Goal: Task Accomplishment & Management: Complete application form

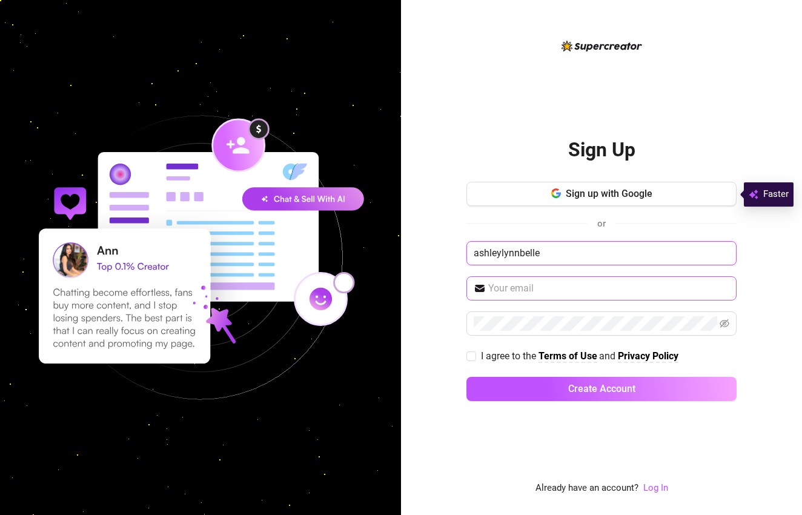
type input "ashleylynnbelle"
drag, startPoint x: 549, startPoint y: 260, endPoint x: 458, endPoint y: 251, distance: 91.9
click at [458, 251] on div "Sign Up Sign up with Google or [PERSON_NAME] I agree to the Terms of Use and Pr…" at bounding box center [601, 257] width 401 height 515
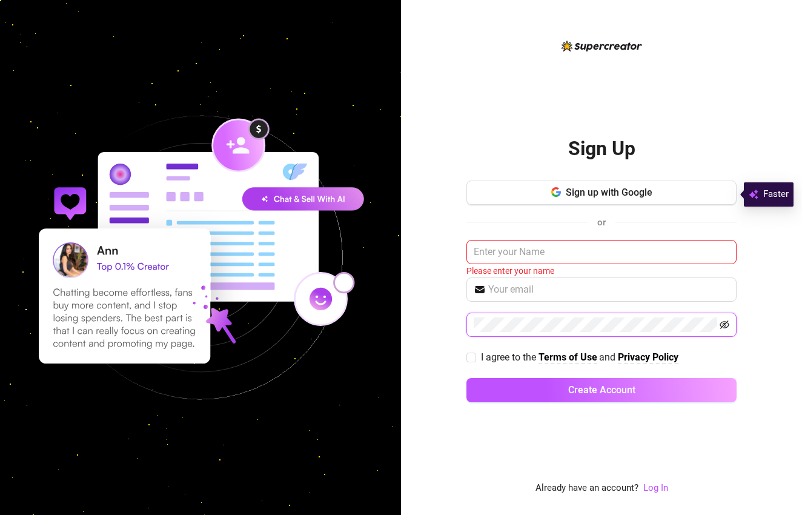
click at [724, 322] on icon "eye-invisible" at bounding box center [725, 325] width 10 height 10
click at [474, 354] on input "I agree to the Terms of Use and Privacy Policy" at bounding box center [470, 357] width 8 height 8
checkbox input "true"
click at [519, 295] on input "text" at bounding box center [608, 289] width 241 height 15
type input "[EMAIL_ADDRESS][DOMAIN_NAME]"
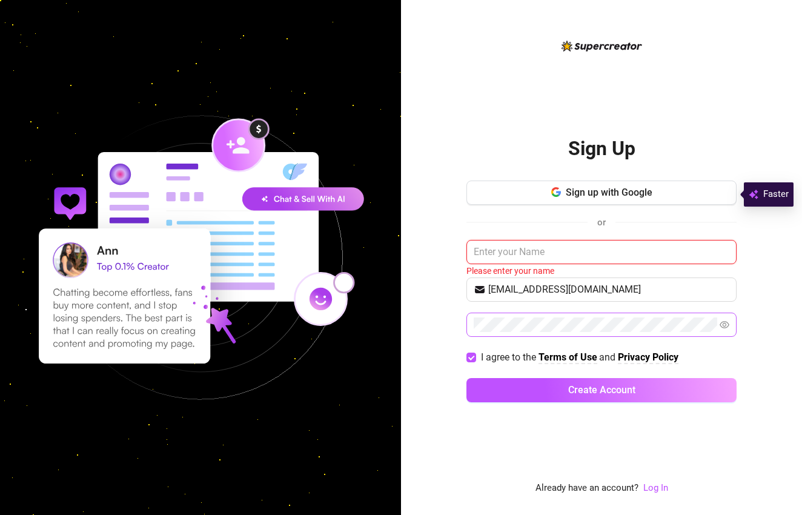
click at [534, 257] on input "text" at bounding box center [601, 252] width 270 height 24
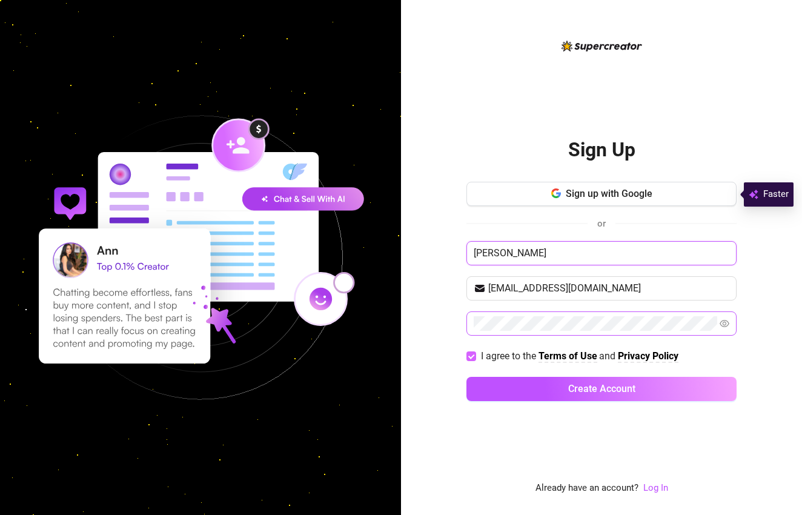
type input "[PERSON_NAME]"
click at [471, 354] on input "I agree to the Terms of Use and Privacy Policy" at bounding box center [470, 355] width 8 height 8
checkbox input "false"
drag, startPoint x: 631, startPoint y: 282, endPoint x: 479, endPoint y: 283, distance: 152.1
click at [479, 283] on span "[EMAIL_ADDRESS][DOMAIN_NAME]" at bounding box center [601, 288] width 270 height 24
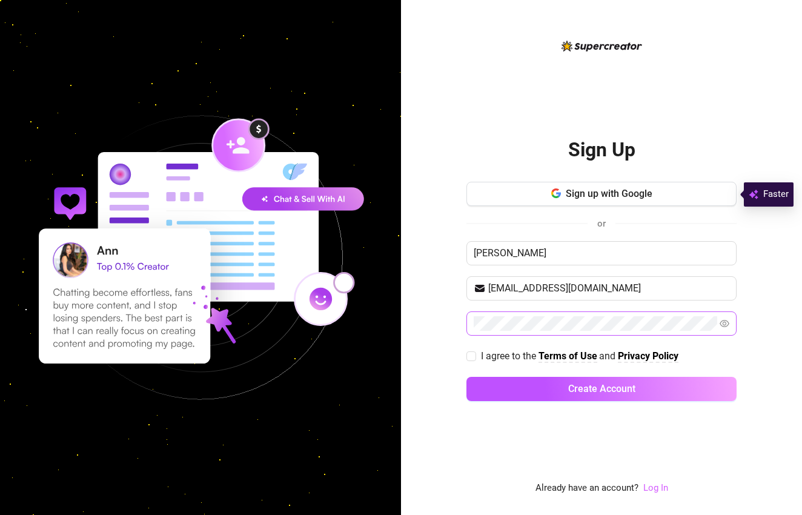
click at [659, 483] on link "Log In" at bounding box center [655, 487] width 25 height 11
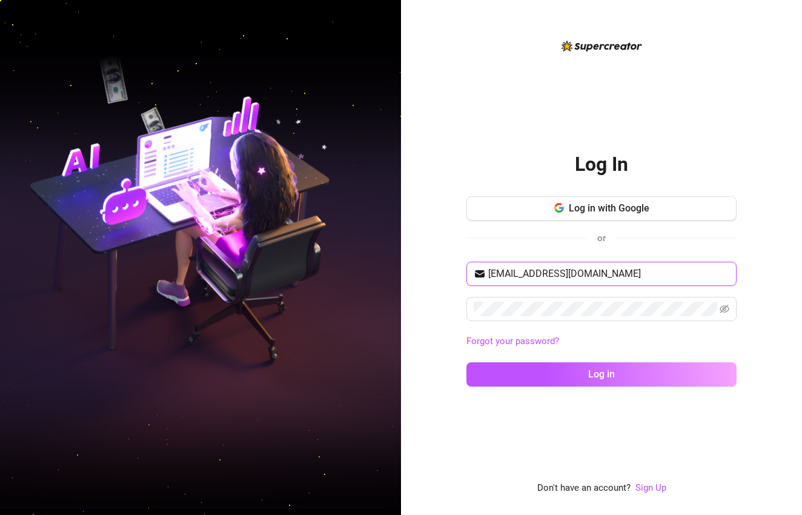
type input "[EMAIL_ADDRESS][DOMAIN_NAME]"
click at [602, 374] on button "Log in" at bounding box center [601, 374] width 270 height 24
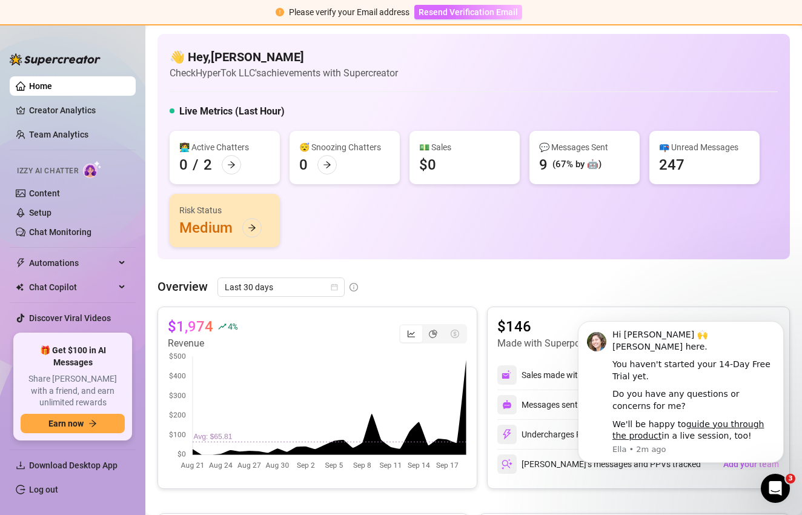
click at [452, 12] on span "Resend Verification Email" at bounding box center [468, 12] width 99 height 10
